Goal: Task Accomplishment & Management: Use online tool/utility

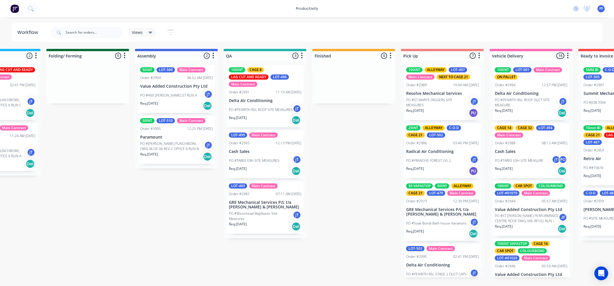
scroll to position [0, 321]
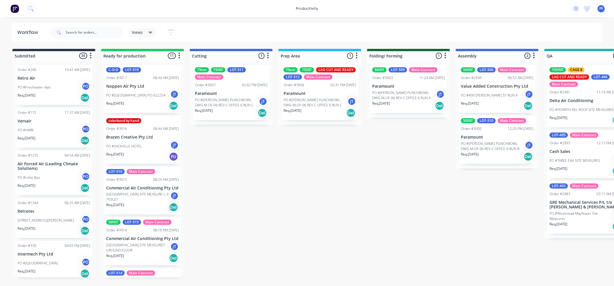
drag, startPoint x: 242, startPoint y: 286, endPoint x: 248, endPoint y: 289, distance: 6.4
click at [248, 252] on html "productivity productivity Workflow Planner Delivery Scheduling Timesheets No ne…" at bounding box center [307, 126] width 614 height 252
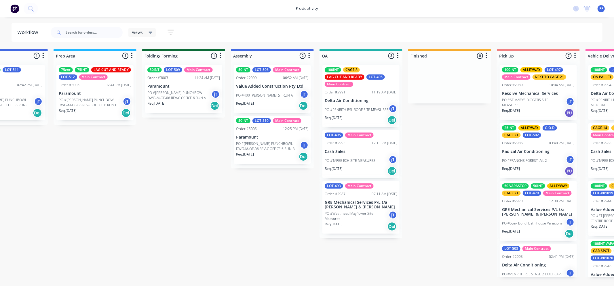
scroll to position [0, 228]
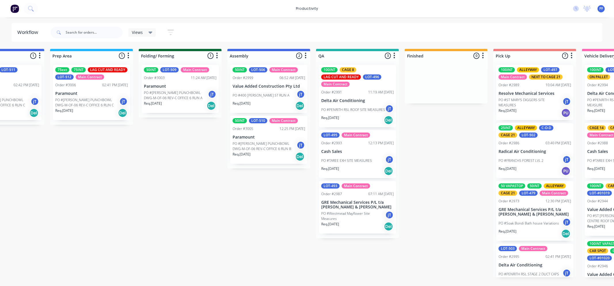
click at [371, 206] on p "GRE Mechanical Services P/L t/a [PERSON_NAME] & [PERSON_NAME]" at bounding box center [357, 205] width 73 height 10
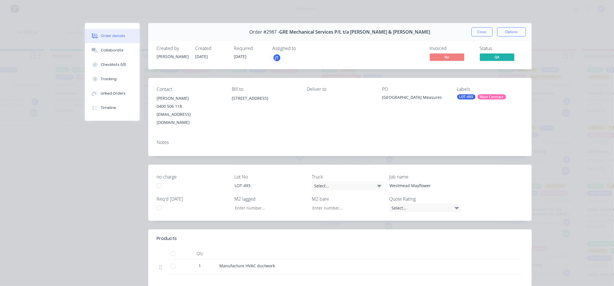
click at [458, 96] on div "LOT-493" at bounding box center [466, 96] width 18 height 5
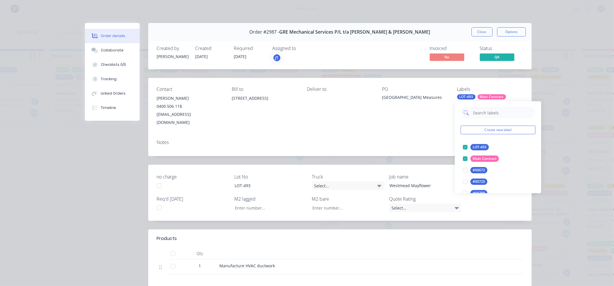
drag, startPoint x: 459, startPoint y: 97, endPoint x: 483, endPoint y: 114, distance: 28.9
click at [483, 114] on input "text" at bounding box center [502, 113] width 60 height 12
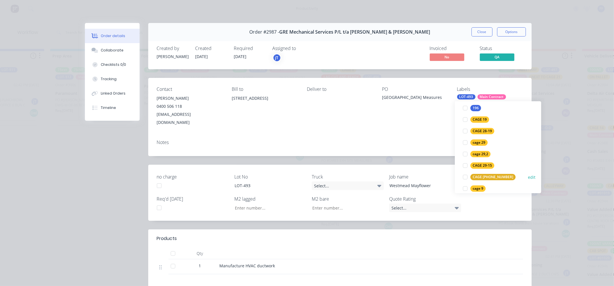
scroll to position [96, 0]
type input "9"
click at [478, 177] on div "cage 9" at bounding box center [477, 178] width 15 height 6
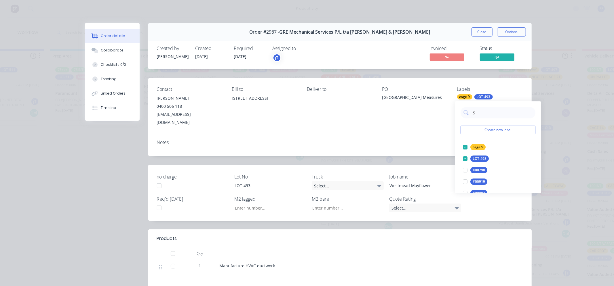
click at [424, 140] on div "Notes" at bounding box center [340, 142] width 366 height 5
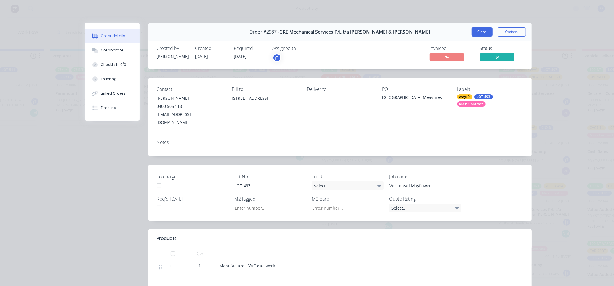
click at [478, 33] on button "Close" at bounding box center [481, 31] width 21 height 9
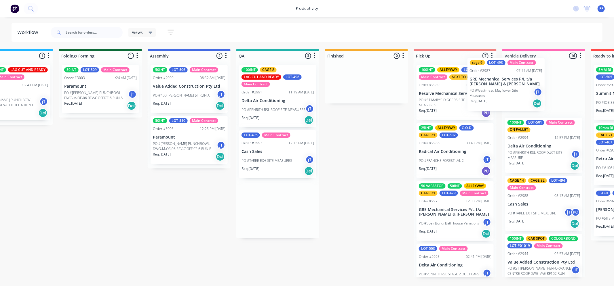
drag, startPoint x: 373, startPoint y: 203, endPoint x: 469, endPoint y: 90, distance: 148.4
click at [495, 86] on div "Submitted 36 Order #240 10:47 AM [DATE] Retro Air PO #Freshwater Apts PO Req. […" at bounding box center [251, 163] width 1127 height 229
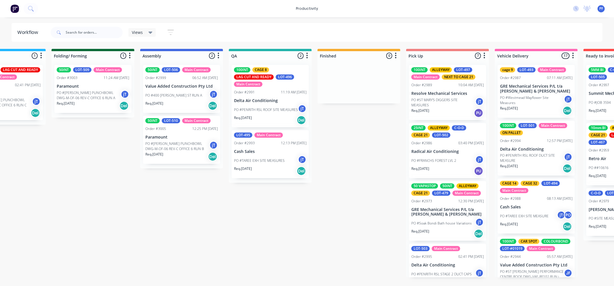
click at [262, 158] on p "PO #TAREE EXH SITE MEASURES" at bounding box center [259, 160] width 51 height 5
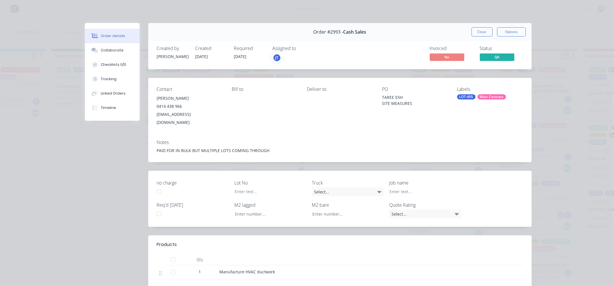
drag, startPoint x: 476, startPoint y: 100, endPoint x: 480, endPoint y: 96, distance: 5.3
click at [476, 100] on div "Labels LOT-495 Main Contract" at bounding box center [490, 107] width 66 height 40
click at [482, 95] on div "Labels LOT-495 Main Contract" at bounding box center [490, 107] width 66 height 40
click at [480, 98] on div "Main Contract" at bounding box center [492, 96] width 28 height 5
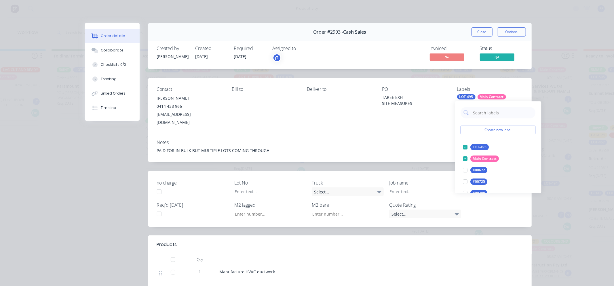
click at [474, 113] on input "text" at bounding box center [503, 113] width 60 height 12
type input "26"
click at [473, 147] on div "cage 26" at bounding box center [479, 147] width 17 height 6
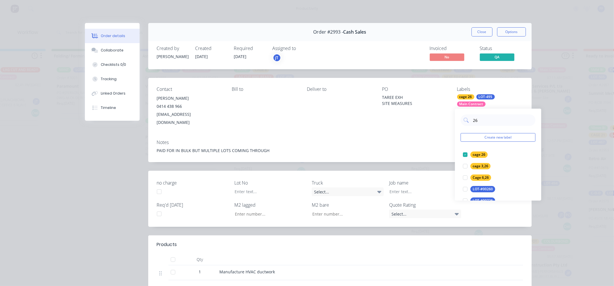
click at [433, 140] on div "Notes" at bounding box center [340, 142] width 366 height 5
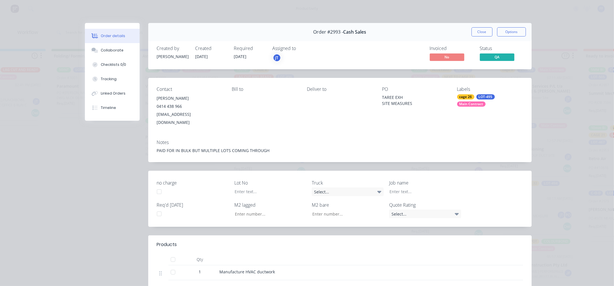
click at [484, 39] on div "Order #2993 - Cash Sales Close Options" at bounding box center [339, 32] width 383 height 18
drag, startPoint x: 482, startPoint y: 35, endPoint x: 479, endPoint y: 44, distance: 9.8
click at [482, 35] on button "Close" at bounding box center [481, 31] width 21 height 9
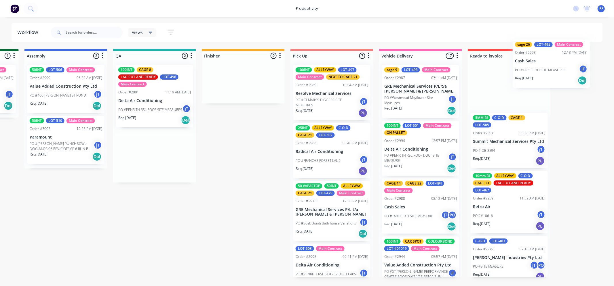
scroll to position [0, 434]
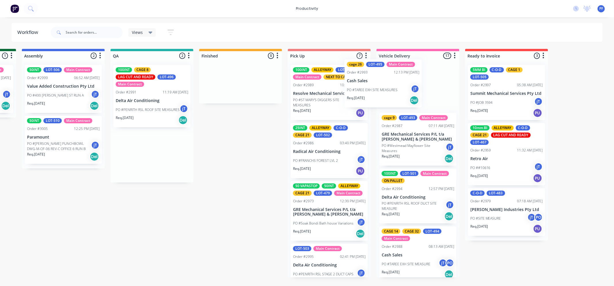
drag, startPoint x: 261, startPoint y: 156, endPoint x: 379, endPoint y: 88, distance: 136.2
click at [379, 88] on div "Submitted 36 Order #240 10:47 AM [DATE] Retro Air PO #Freshwater Apts PO Req. […" at bounding box center [125, 163] width 1127 height 229
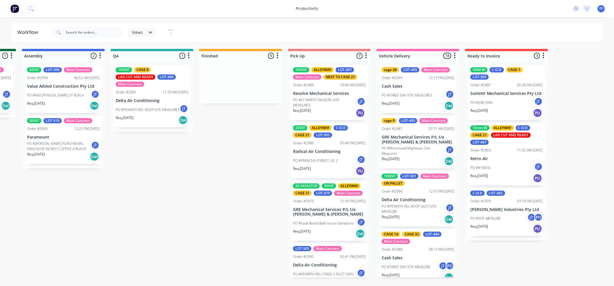
click at [152, 110] on p "PO #PENRITH RSL ROOF SITE MEASURES" at bounding box center [148, 109] width 64 height 5
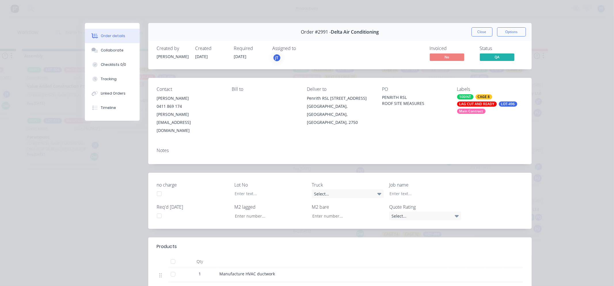
click at [466, 106] on div "LAG CUT AND READY" at bounding box center [477, 104] width 40 height 5
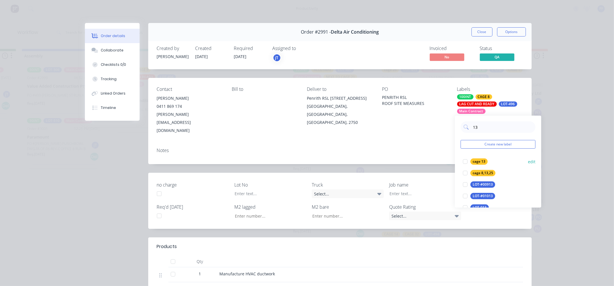
type input "13"
drag, startPoint x: 481, startPoint y: 160, endPoint x: 457, endPoint y: 126, distance: 41.9
click at [481, 160] on div "cage 13" at bounding box center [479, 162] width 17 height 6
drag, startPoint x: 440, startPoint y: 116, endPoint x: 448, endPoint y: 111, distance: 9.5
click at [441, 114] on div "PO PENRITH RSL ROOF SITE MEASURES" at bounding box center [415, 111] width 66 height 48
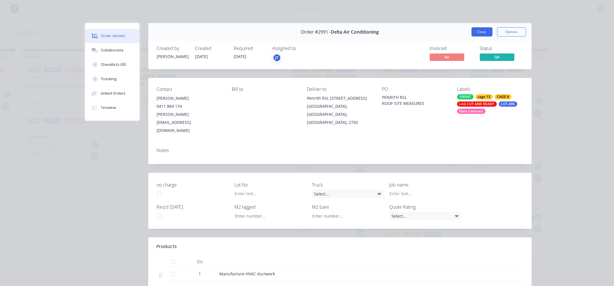
click at [482, 32] on button "Close" at bounding box center [481, 31] width 21 height 9
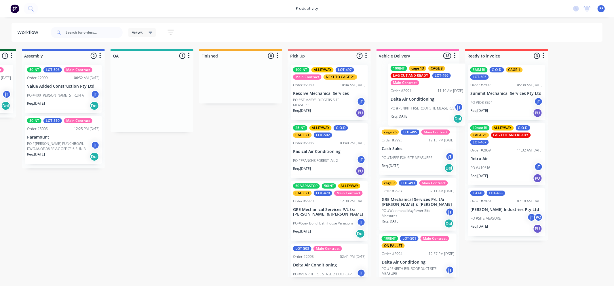
drag, startPoint x: 258, startPoint y: 87, endPoint x: 425, endPoint y: 85, distance: 166.4
click at [431, 85] on div "Submitted 36 Order #240 10:47 AM [DATE] Retro Air PO #Freshwater Apts PO Req. […" at bounding box center [125, 163] width 1127 height 229
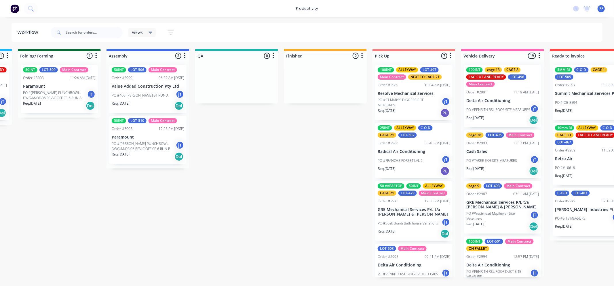
scroll to position [0, 346]
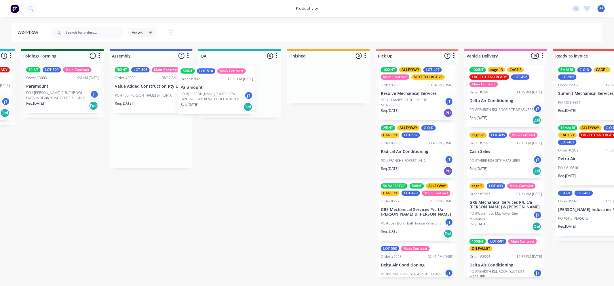
drag, startPoint x: 162, startPoint y: 135, endPoint x: 221, endPoint y: 89, distance: 74.6
click at [221, 89] on div "Submitted 36 Order #240 10:47 AM [DATE] Retro Air PO #Freshwater Apts PO Req. […" at bounding box center [213, 163] width 1127 height 229
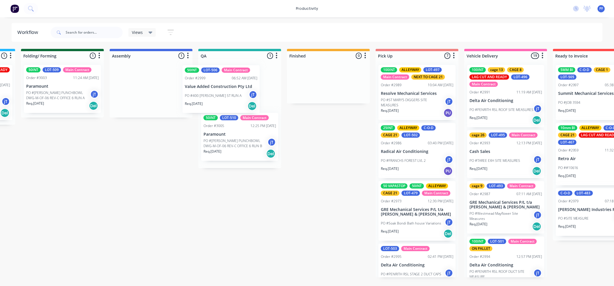
drag, startPoint x: 159, startPoint y: 96, endPoint x: 234, endPoint y: 97, distance: 74.8
click at [234, 97] on div "Submitted 36 Order #240 10:47 AM [DATE] Retro Air PO #Freshwater Apts PO Req. […" at bounding box center [213, 163] width 1127 height 229
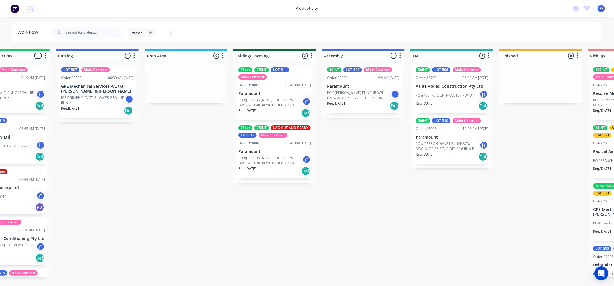
scroll to position [0, 134]
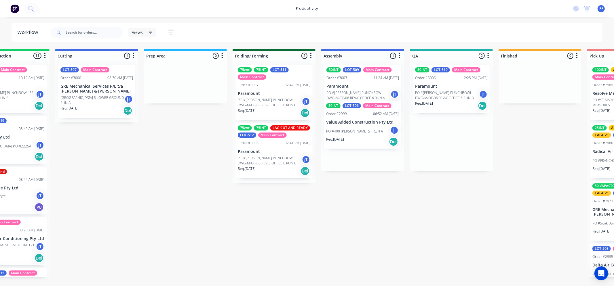
drag, startPoint x: 441, startPoint y: 96, endPoint x: 346, endPoint y: 132, distance: 101.3
click at [349, 132] on div "Submitted 36 Order #240 10:47 AM [DATE] Retro Air PO #Freshwater Apts PO Req. […" at bounding box center [424, 163] width 1127 height 229
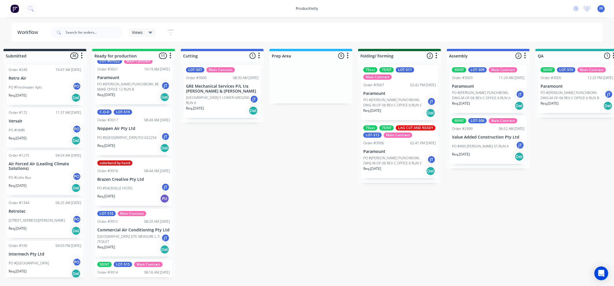
scroll to position [0, 0]
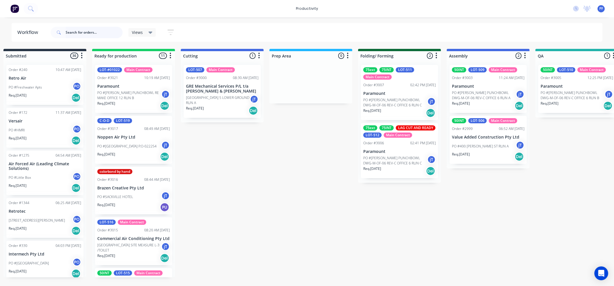
click at [76, 36] on input "text" at bounding box center [94, 33] width 57 height 12
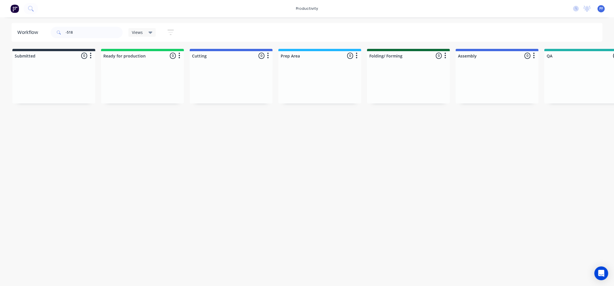
drag, startPoint x: 176, startPoint y: 286, endPoint x: 184, endPoint y: 288, distance: 8.4
click at [184, 252] on html "productivity productivity Workflow Planner Delivery Scheduling Timesheets No ne…" at bounding box center [307, 126] width 614 height 252
click at [93, 25] on div "-518" at bounding box center [87, 32] width 72 height 17
click at [94, 32] on input "-518" at bounding box center [94, 33] width 57 height 12
type input "-"
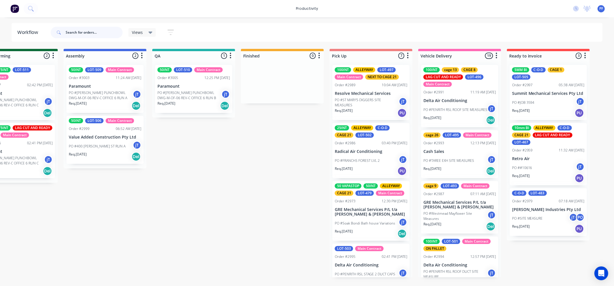
scroll to position [0, 394]
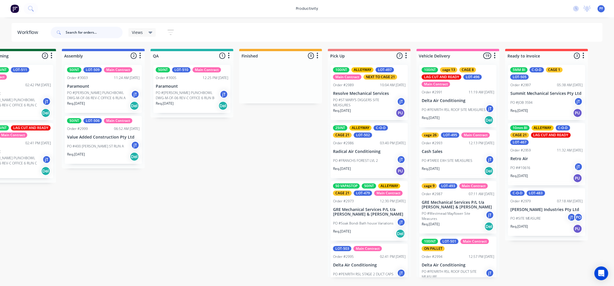
click at [91, 33] on input "text" at bounding box center [94, 33] width 57 height 12
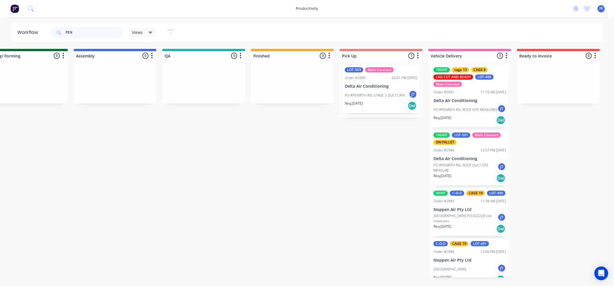
scroll to position [0, 381]
type input "PEN"
click at [476, 144] on div "100INT LOT-501 Main Contract ON PALLET" at bounding box center [470, 139] width 73 height 12
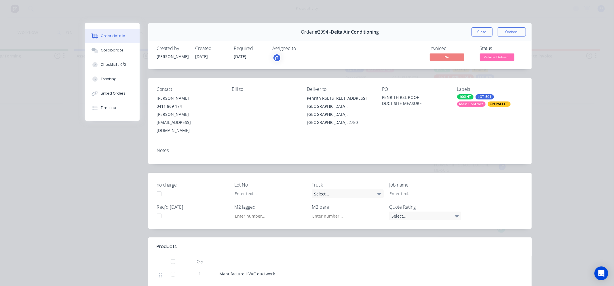
click at [498, 100] on div "100INT LOT-501 Main Contract ON PALLET" at bounding box center [490, 100] width 66 height 12
type input "S"
type input "BACK"
click at [497, 141] on button "Create new label" at bounding box center [498, 137] width 75 height 9
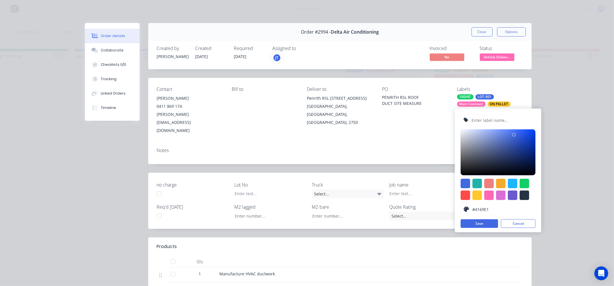
click at [497, 119] on input "text" at bounding box center [501, 120] width 61 height 11
type input "BACK OF SHOP 2"
click at [480, 194] on div at bounding box center [477, 195] width 9 height 9
type input "#FFC82C"
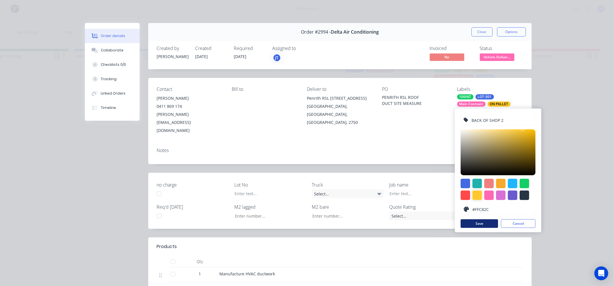
click at [490, 222] on button "Save" at bounding box center [479, 224] width 37 height 9
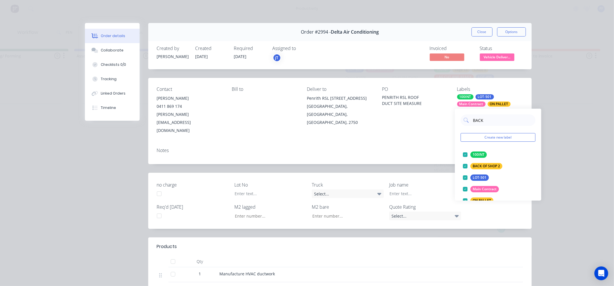
click at [425, 112] on div "PO PENRITH RSL ROOF DUCT SITE MEASURE" at bounding box center [415, 111] width 66 height 48
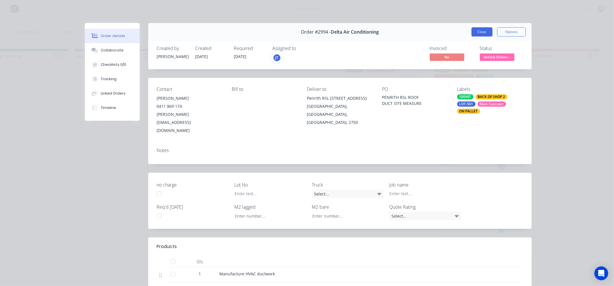
click at [479, 35] on button "Close" at bounding box center [481, 31] width 21 height 9
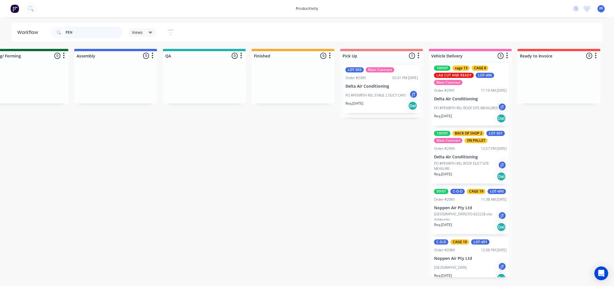
scroll to position [0, 0]
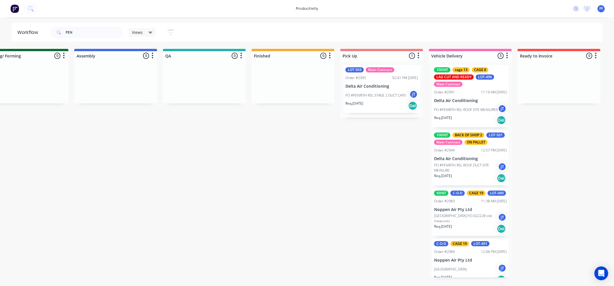
click at [472, 100] on p "Delta Air Conditioning" at bounding box center [470, 100] width 73 height 5
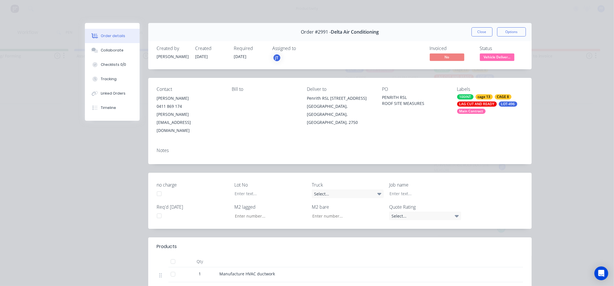
click at [461, 111] on div "Main Contract" at bounding box center [471, 111] width 28 height 5
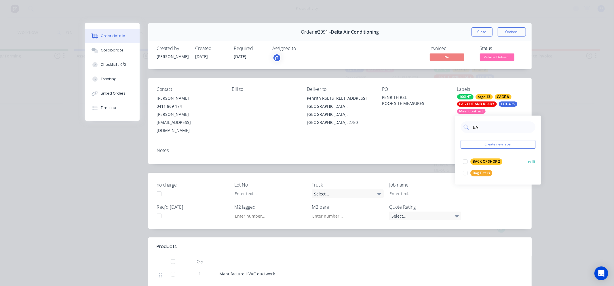
type input "BA"
drag, startPoint x: 475, startPoint y: 161, endPoint x: 456, endPoint y: 154, distance: 21.1
click at [475, 161] on div "BACK OF SHOP 2" at bounding box center [487, 162] width 32 height 6
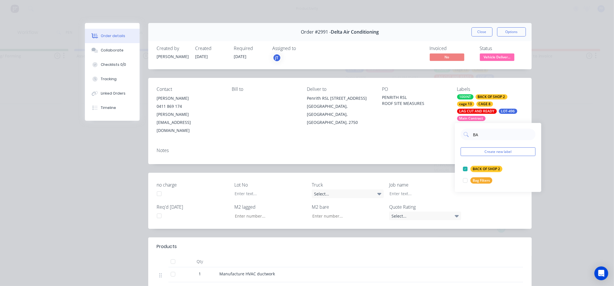
click at [428, 148] on div "Notes" at bounding box center [340, 150] width 366 height 5
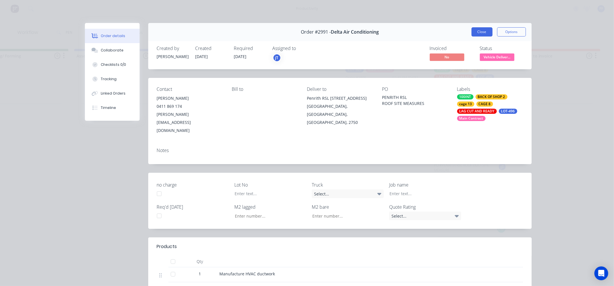
click at [483, 32] on button "Close" at bounding box center [481, 31] width 21 height 9
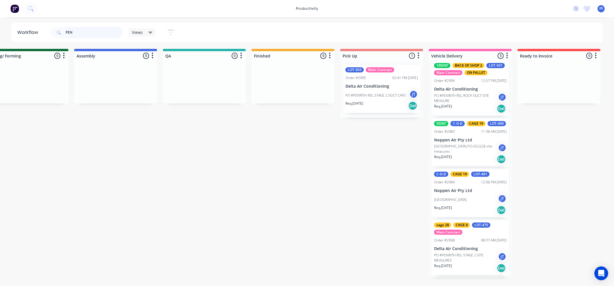
scroll to position [74, 0]
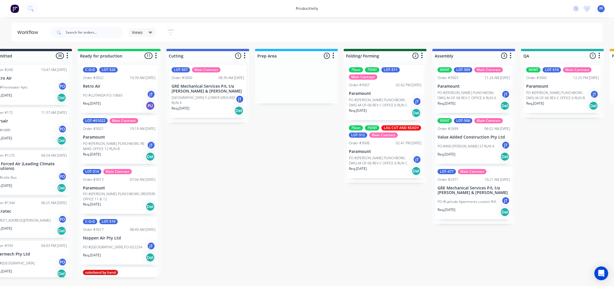
scroll to position [0, 22]
